Goal: Task Accomplishment & Management: Complete application form

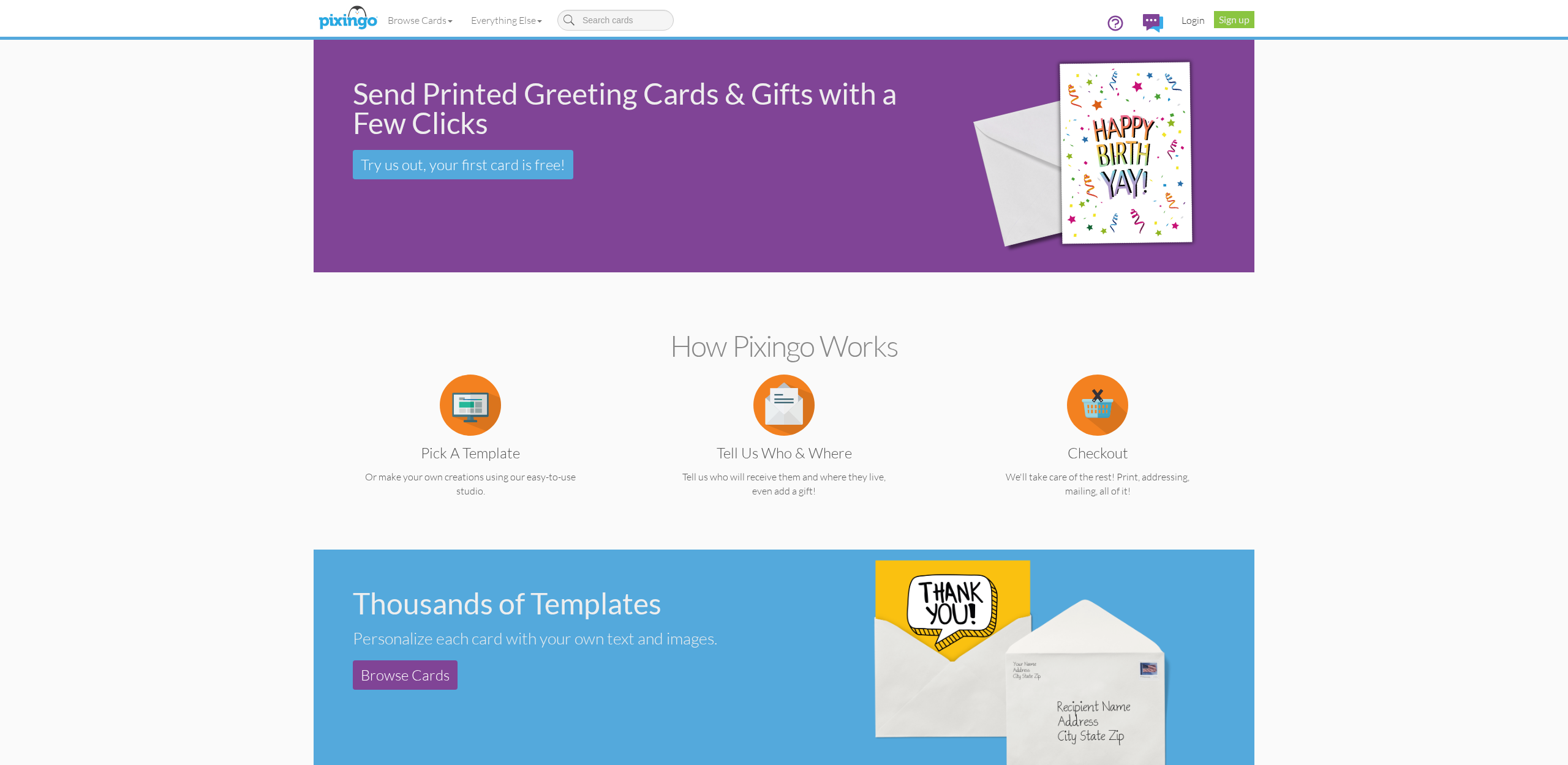
click at [1199, 18] on link "Login" at bounding box center [1193, 20] width 42 height 30
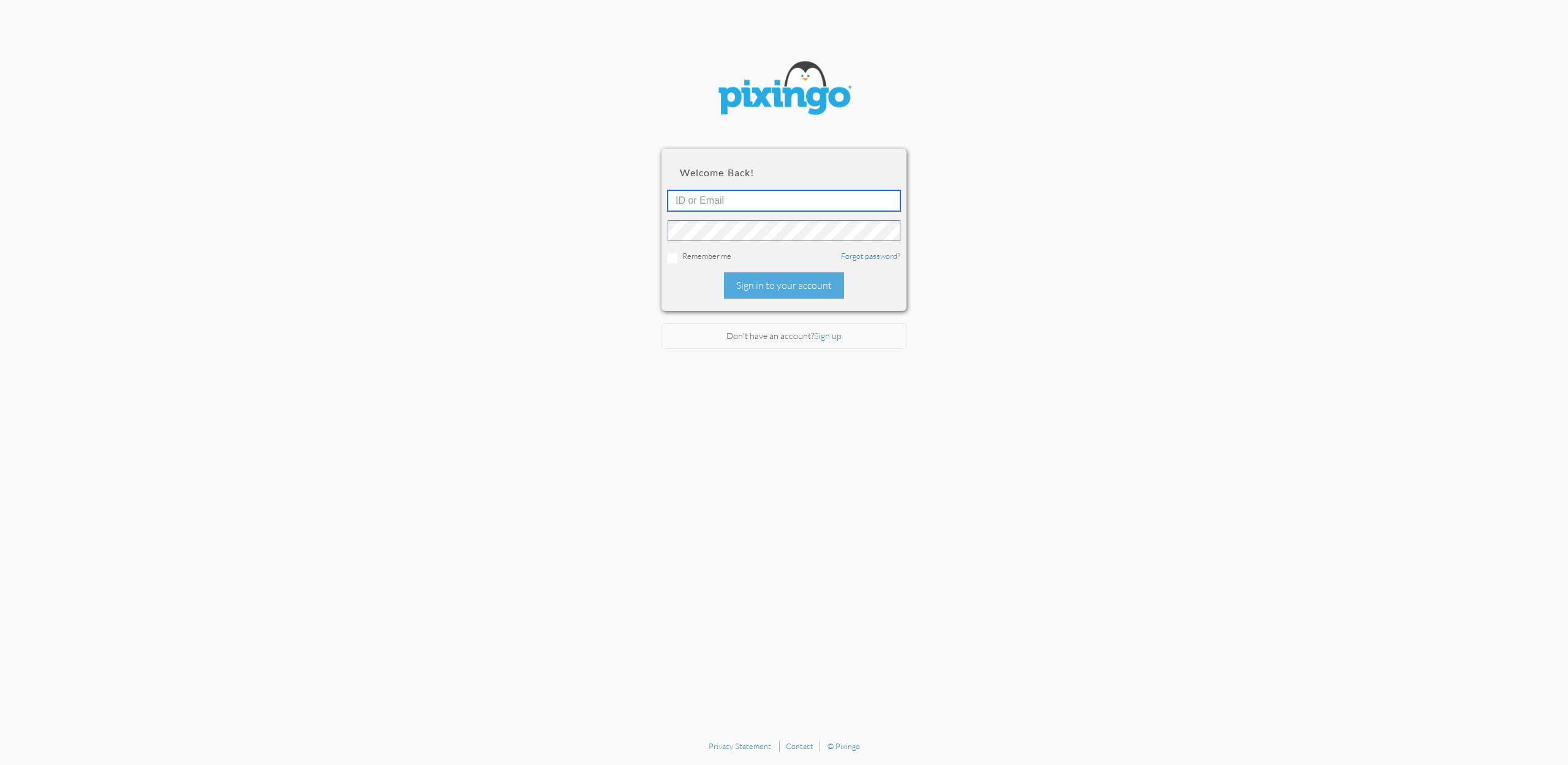
type input "accounting@reeut.com"
click at [788, 287] on div "Sign in to your account" at bounding box center [784, 285] width 120 height 26
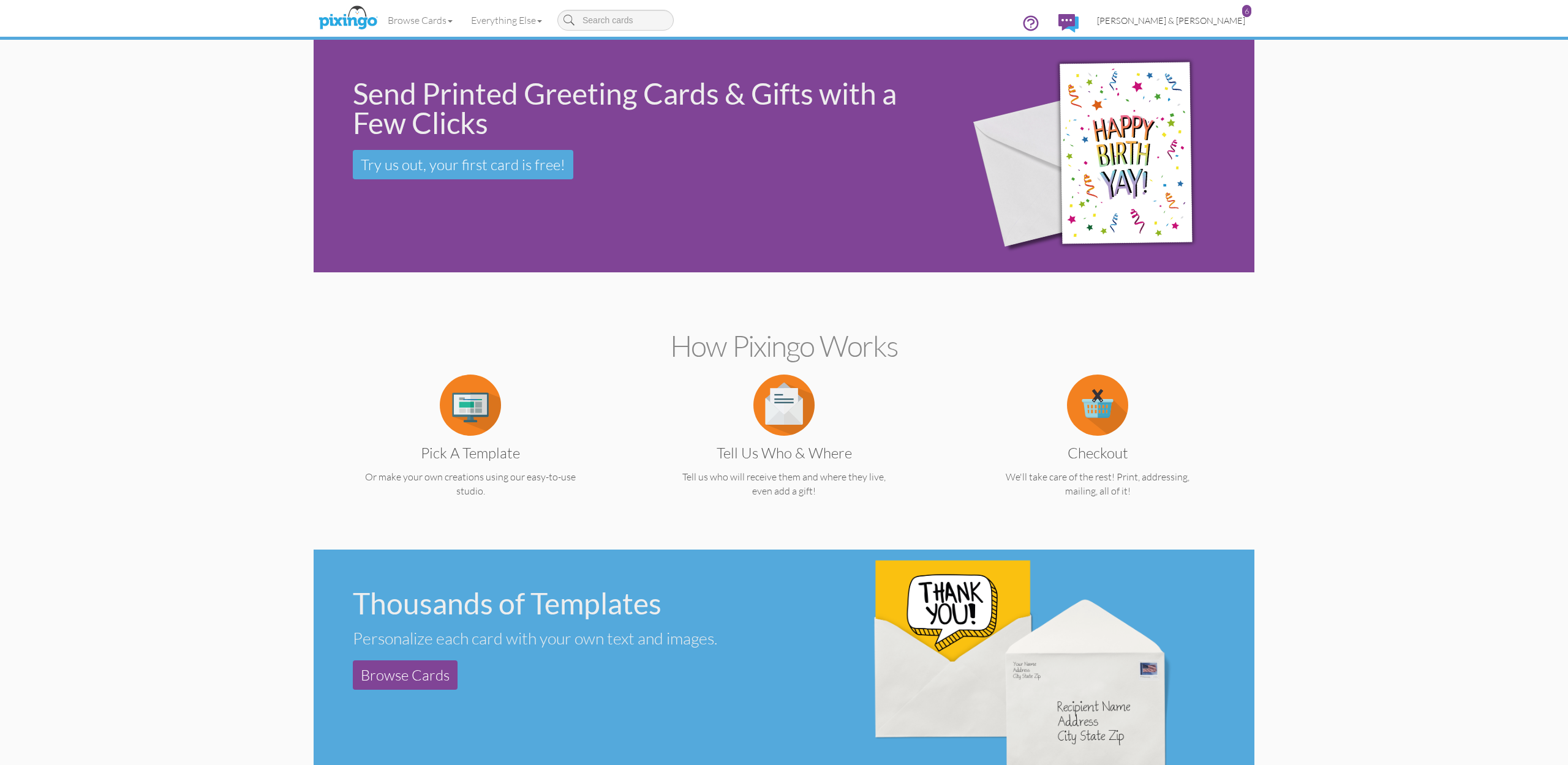
click at [1206, 21] on span "[PERSON_NAME] & [PERSON_NAME]" at bounding box center [1171, 20] width 148 height 10
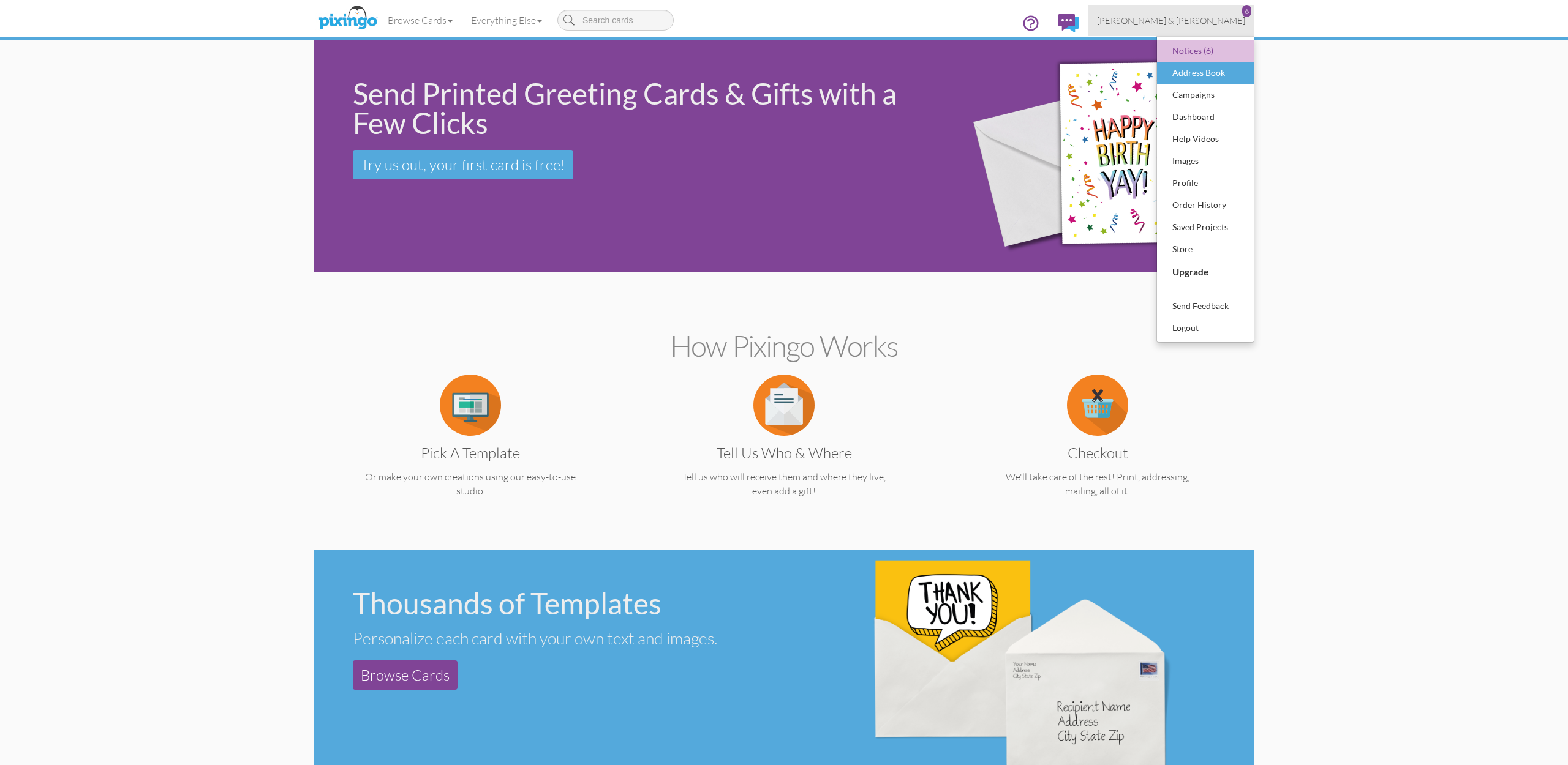
click at [1200, 74] on div "Address Book" at bounding box center [1205, 72] width 72 height 18
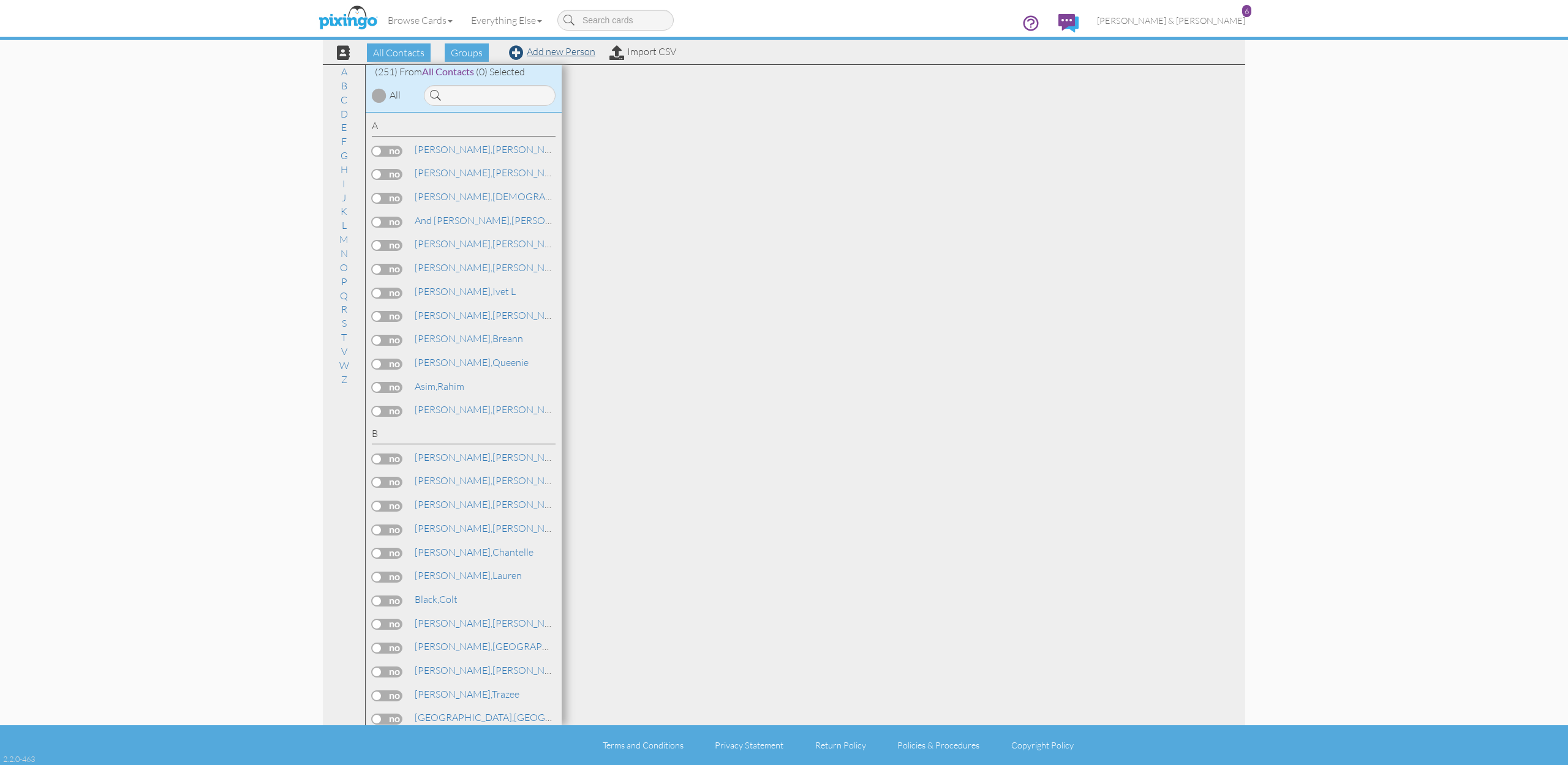
click at [555, 51] on link "Add new Person" at bounding box center [552, 51] width 86 height 12
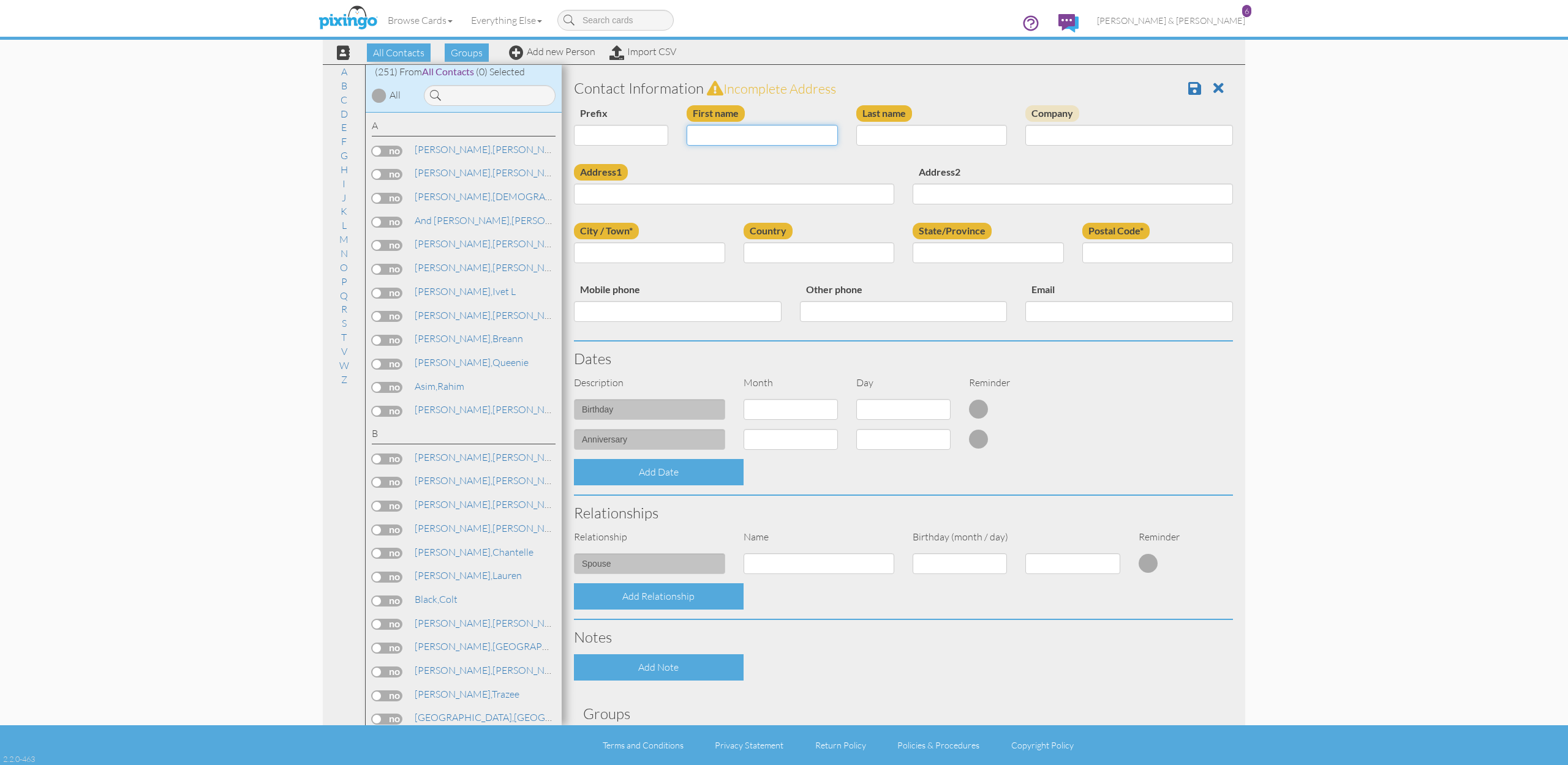
click at [763, 136] on input "First name" at bounding box center [762, 135] width 151 height 21
type input "[PERSON_NAME]"
type input "Larsen"
paste input "3149 W 1530 N"
type input "3149 W 1530 N"
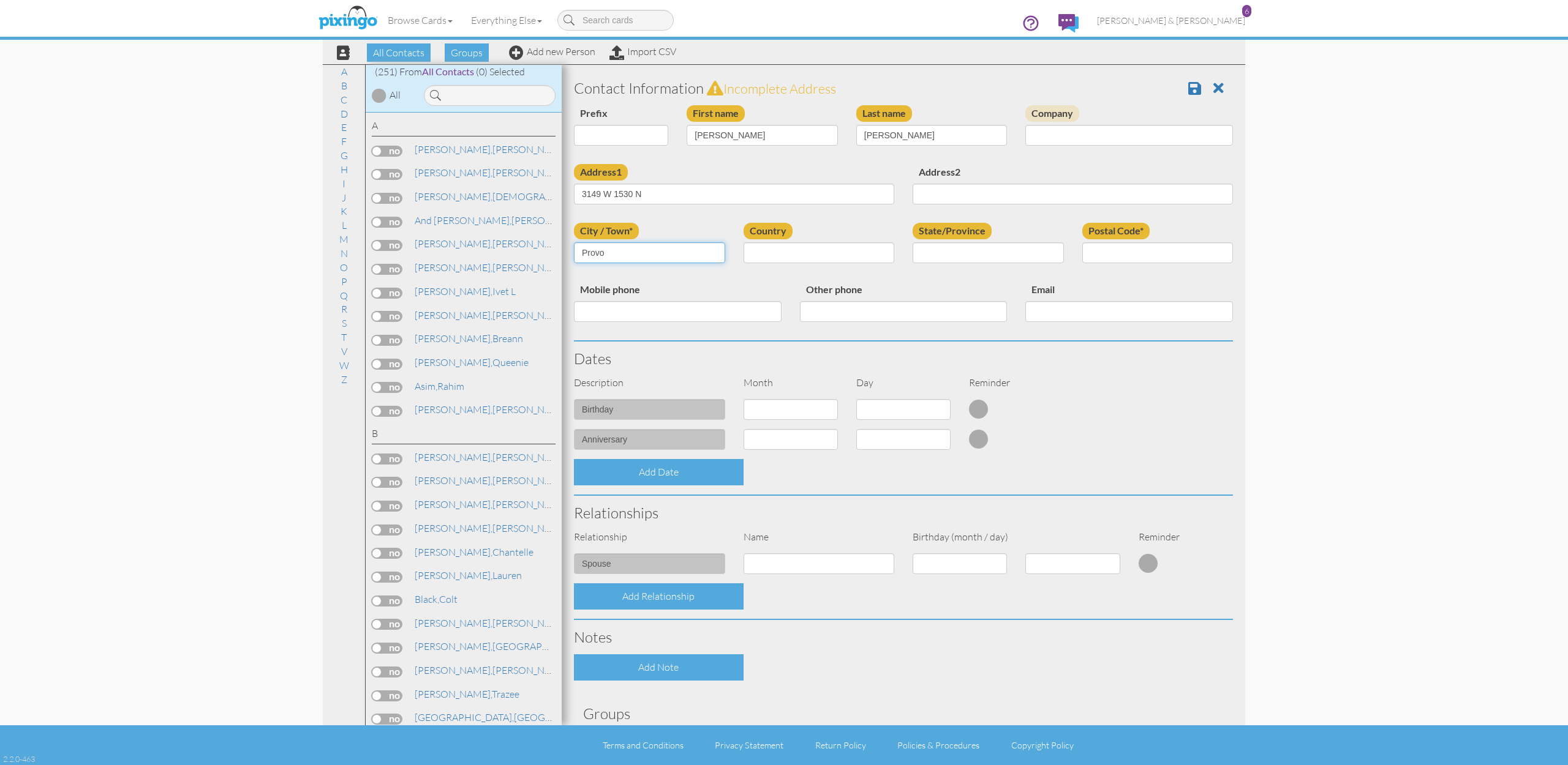
type input "Provo"
select select "object:1548"
select select "object:1847"
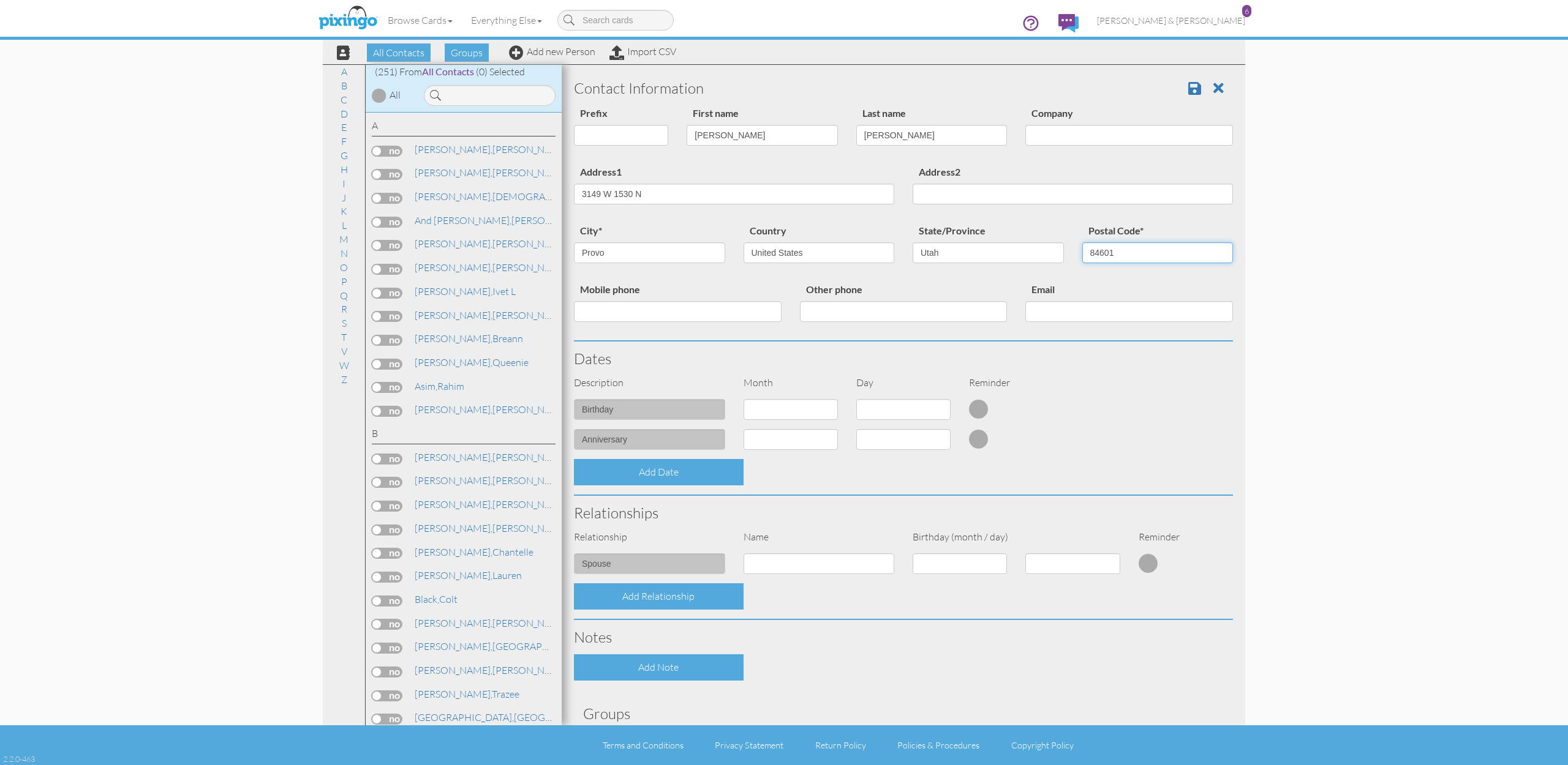
type input "84601"
paste input "[EMAIL_ADDRESS][DOMAIN_NAME]"
type input "[EMAIL_ADDRESS][DOMAIN_NAME]"
paste input "[EMAIL_ADDRESS][DOMAIN_NAME]"
type input "[EMAIL_ADDRESS][DOMAIN_NAME]"
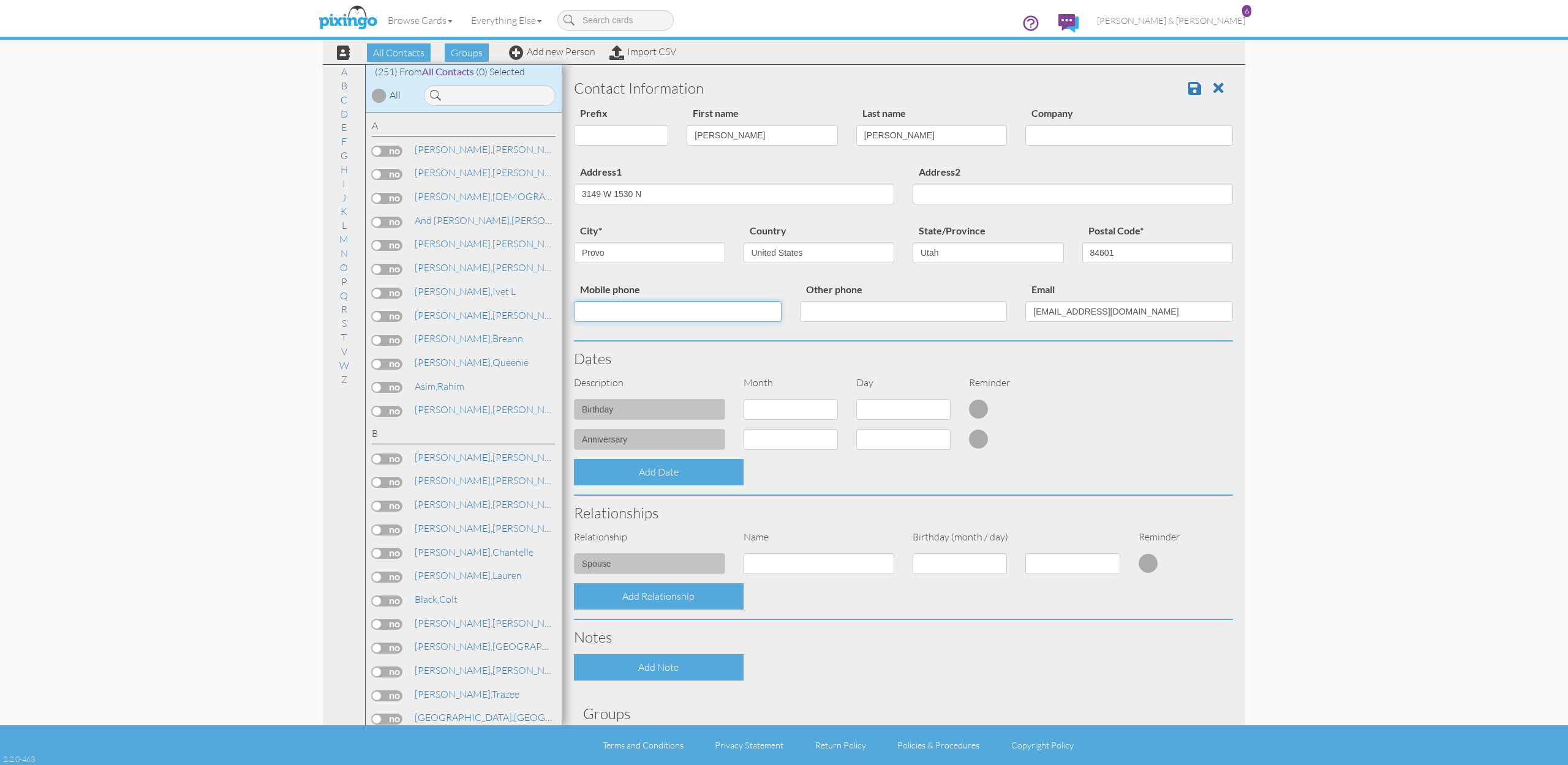
paste input "[PHONE_NUMBER]"
type input "[PHONE_NUMBER]"
select select "object:1544"
select select "number:5"
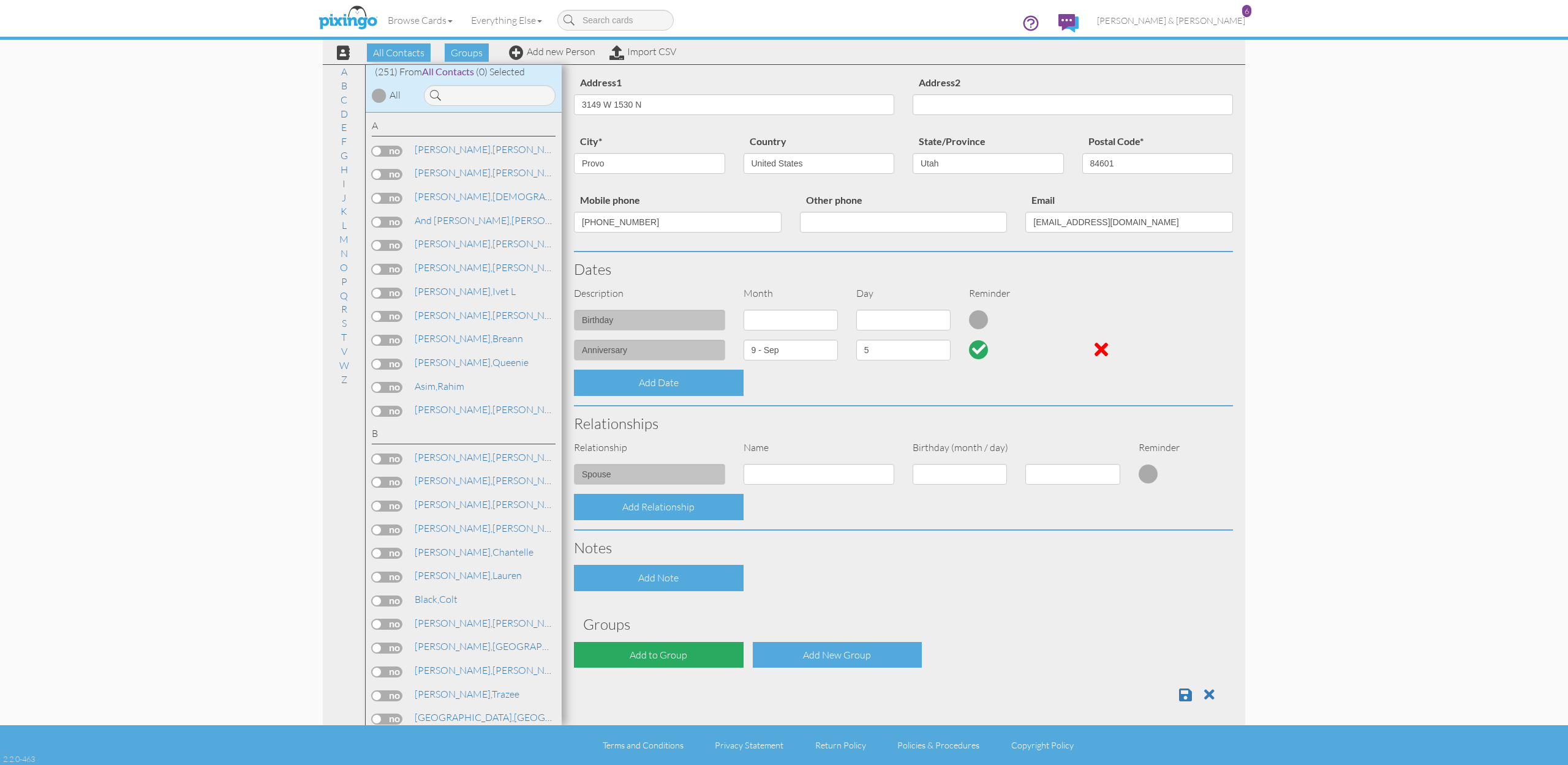
scroll to position [88, 0]
click at [687, 647] on div "Add to Group" at bounding box center [658, 656] width 169 height 26
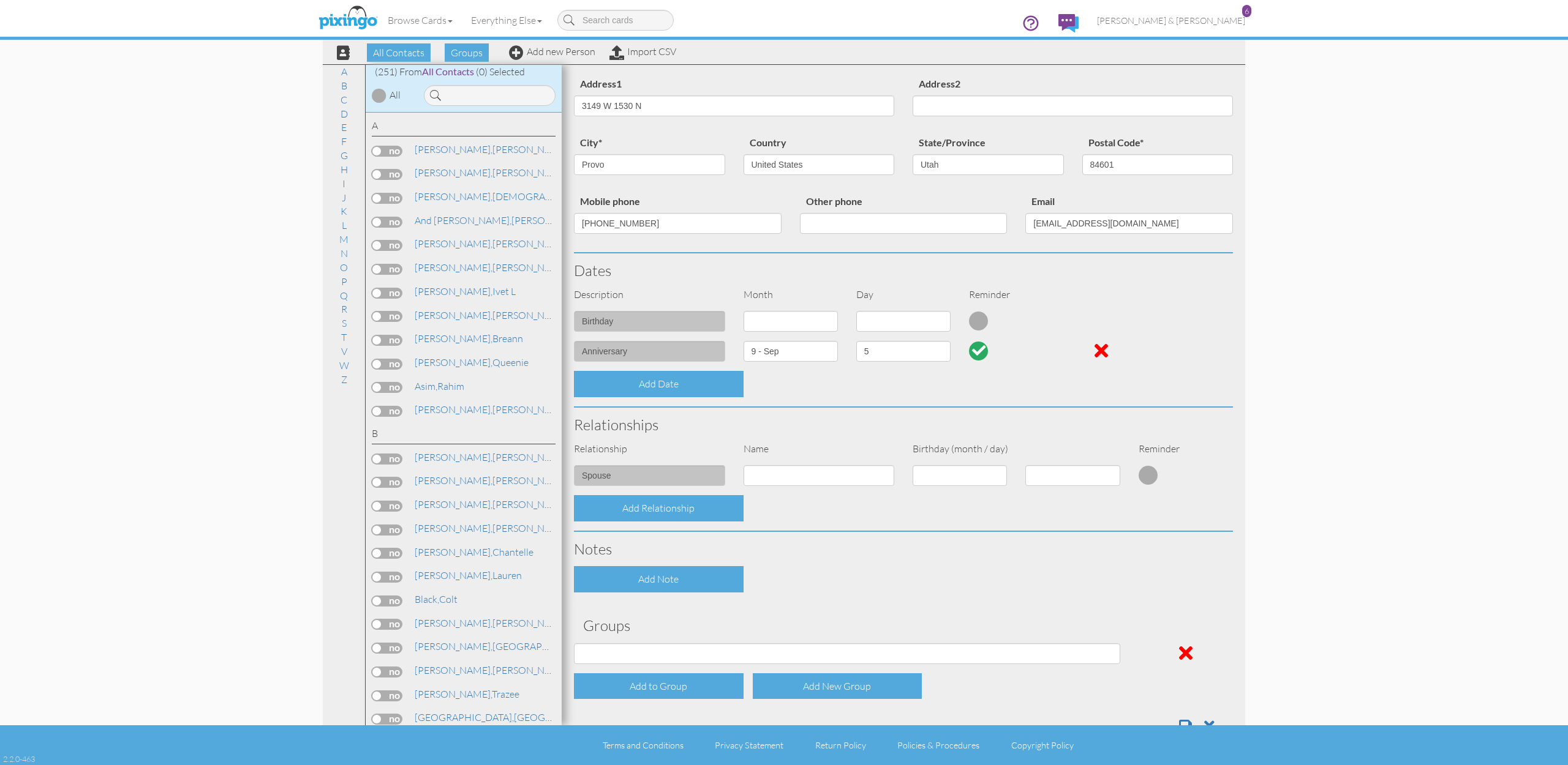
click at [664, 658] on div "Agents Aug / Sept Ann Sept/Oct September St. George Agents" at bounding box center [847, 658] width 565 height 30
select select "object:1858"
click at [808, 582] on div "Add Note" at bounding box center [904, 579] width 678 height 26
click at [1182, 718] on span at bounding box center [1185, 726] width 13 height 15
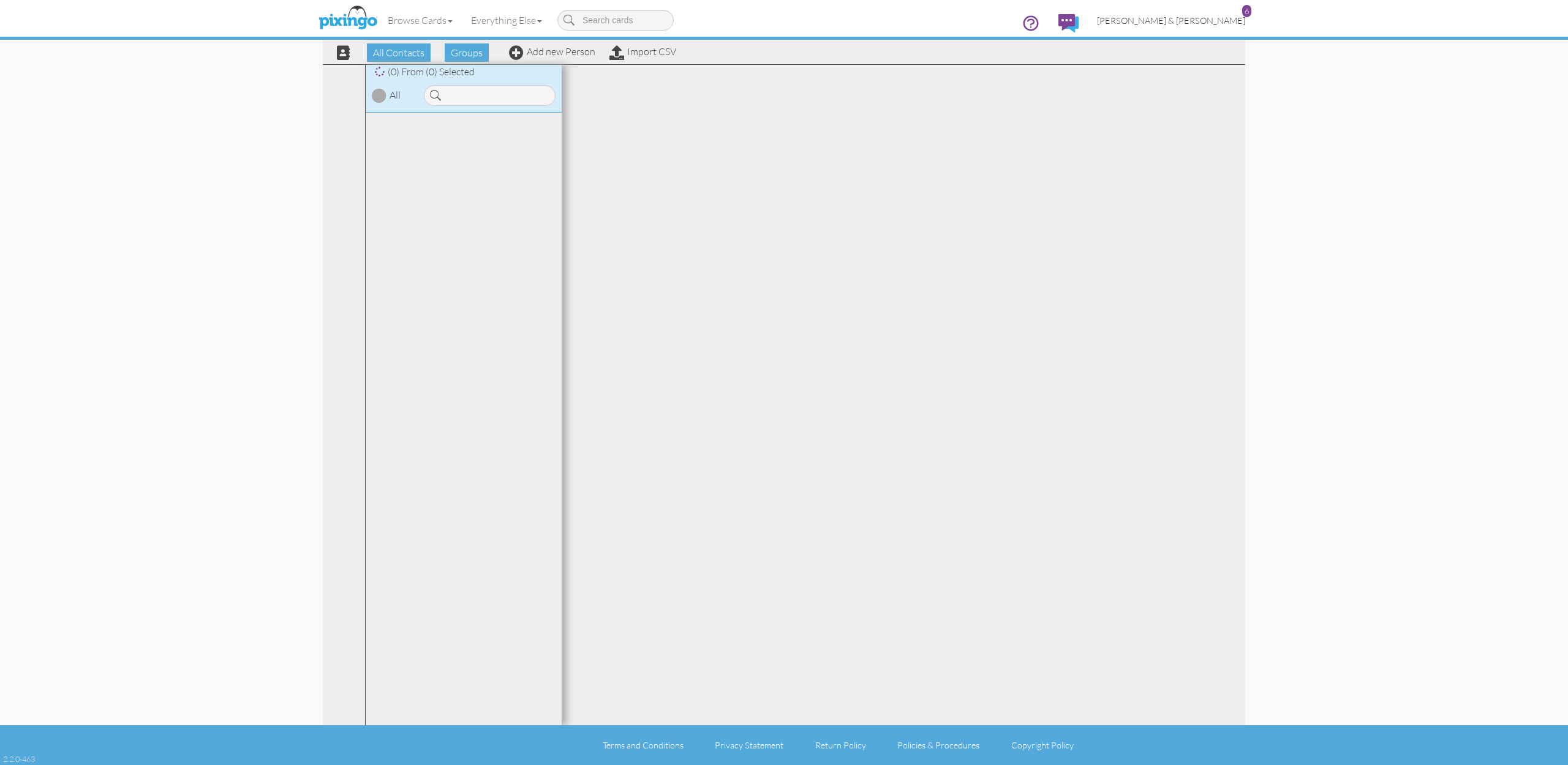
click at [1208, 22] on span "[PERSON_NAME] & [PERSON_NAME]" at bounding box center [1171, 20] width 148 height 10
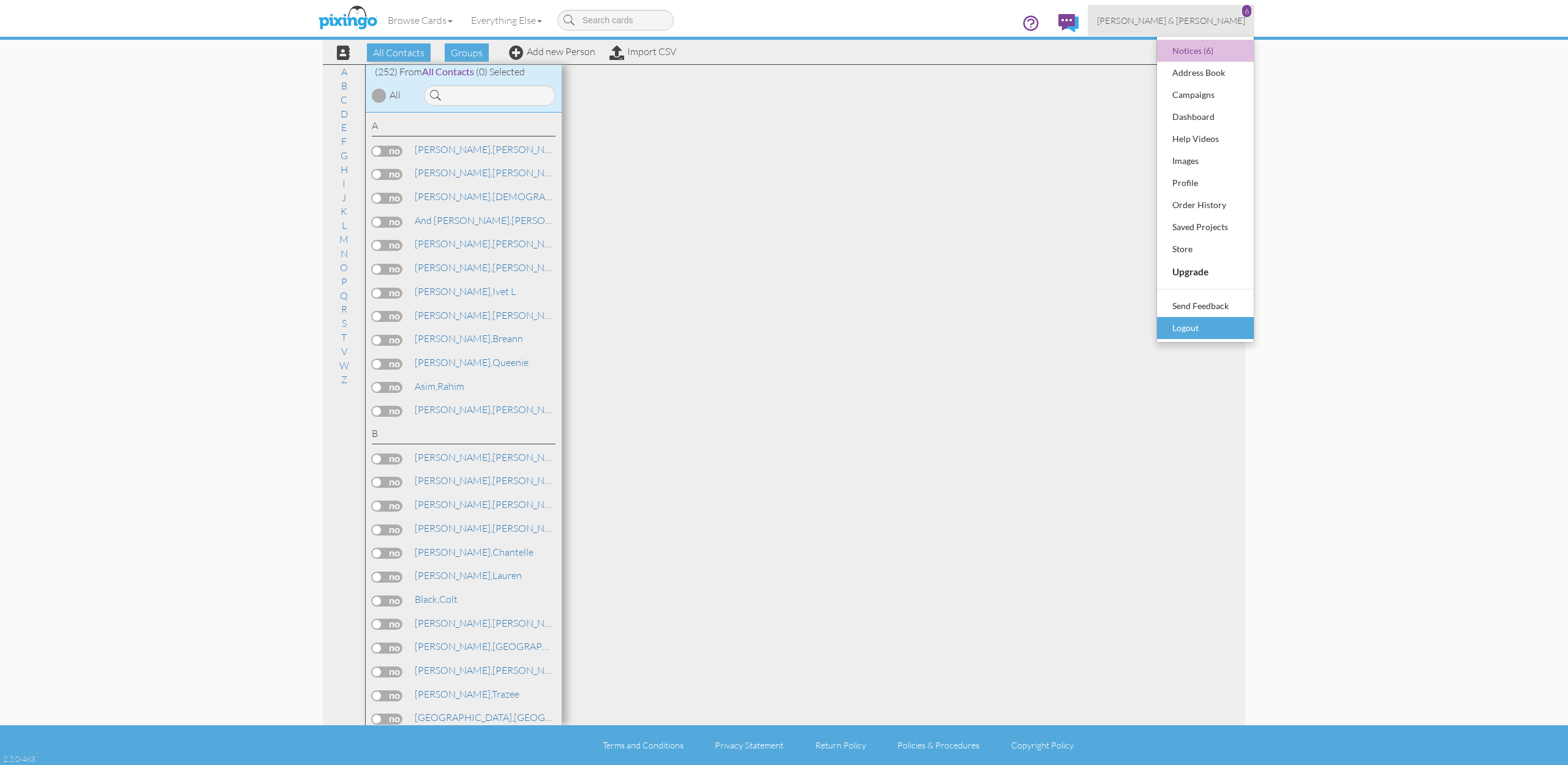
click at [1185, 333] on div "Logout" at bounding box center [1205, 328] width 72 height 18
